Goal: Task Accomplishment & Management: Manage account settings

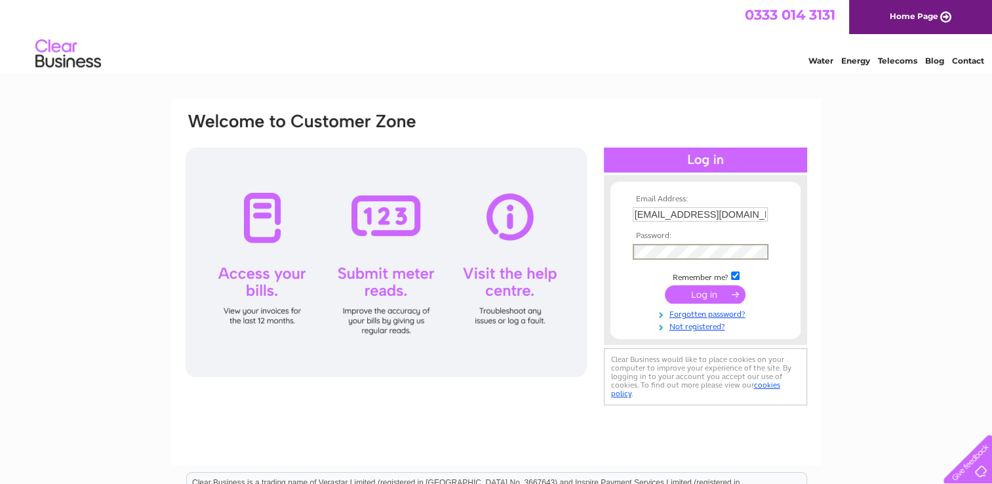
click at [672, 290] on input "submit" at bounding box center [705, 294] width 81 height 18
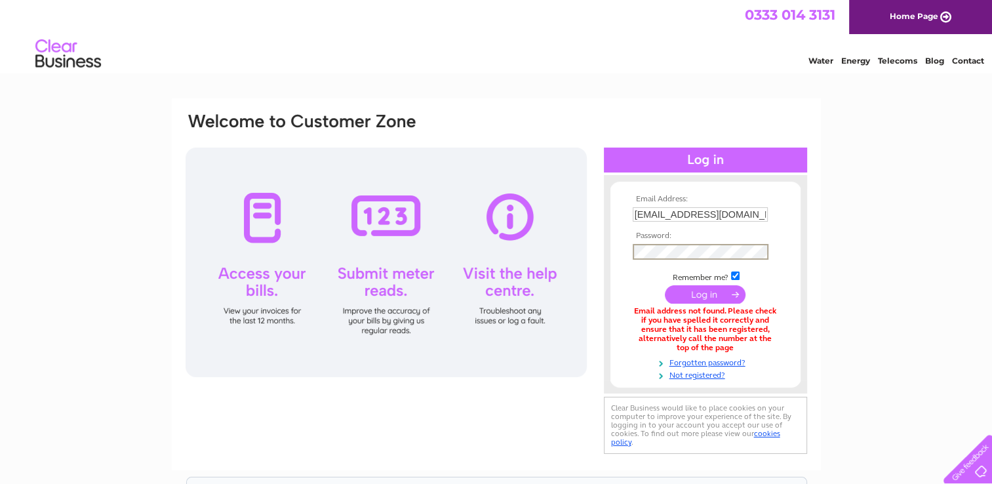
click at [690, 292] on input "submit" at bounding box center [705, 294] width 81 height 18
click at [751, 211] on input "[EMAIL_ADDRESS][DOMAIN_NAME]" at bounding box center [700, 214] width 135 height 14
click at [702, 363] on link "Forgotten password?" at bounding box center [707, 361] width 149 height 12
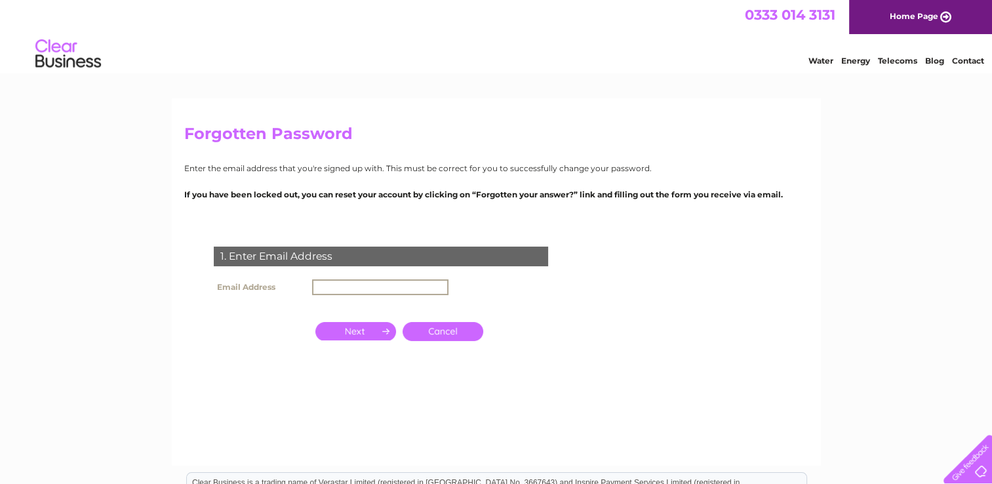
click at [352, 285] on input "text" at bounding box center [380, 287] width 136 height 16
drag, startPoint x: 340, startPoint y: 331, endPoint x: 359, endPoint y: 334, distance: 19.3
click at [359, 334] on input "button" at bounding box center [355, 330] width 81 height 18
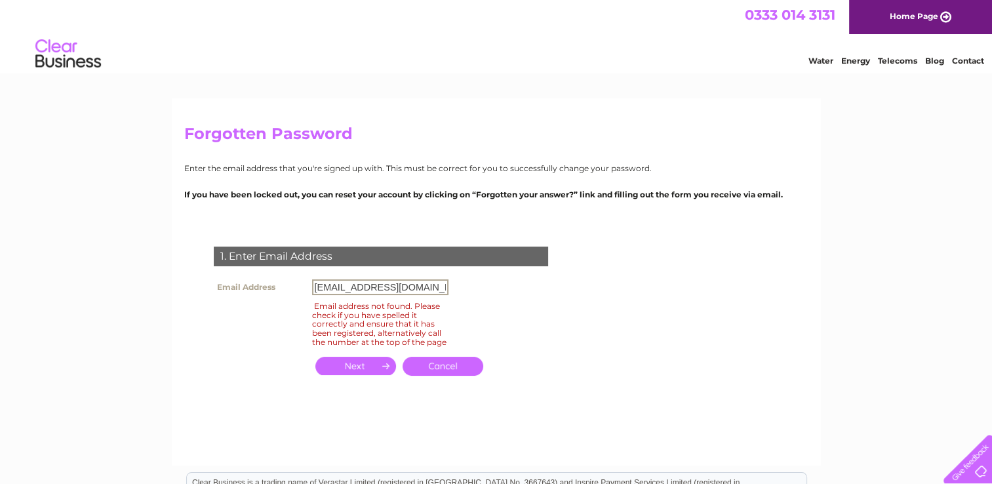
drag, startPoint x: 435, startPoint y: 285, endPoint x: 307, endPoint y: 288, distance: 127.9
click at [307, 288] on tr "Email Address bedfontsports@yahoo.co.uk" at bounding box center [330, 287] width 241 height 22
type input "bedfontsports126@gmail.com"
click at [347, 375] on input "button" at bounding box center [355, 366] width 81 height 18
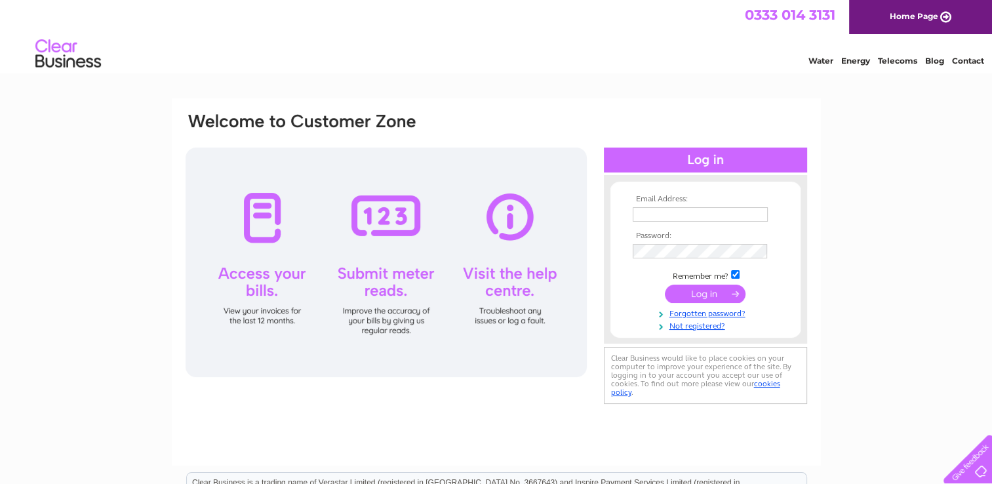
click at [664, 214] on input "text" at bounding box center [700, 214] width 135 height 14
type input "[EMAIL_ADDRESS][DOMAIN_NAME]"
